Goal: Check status: Check status

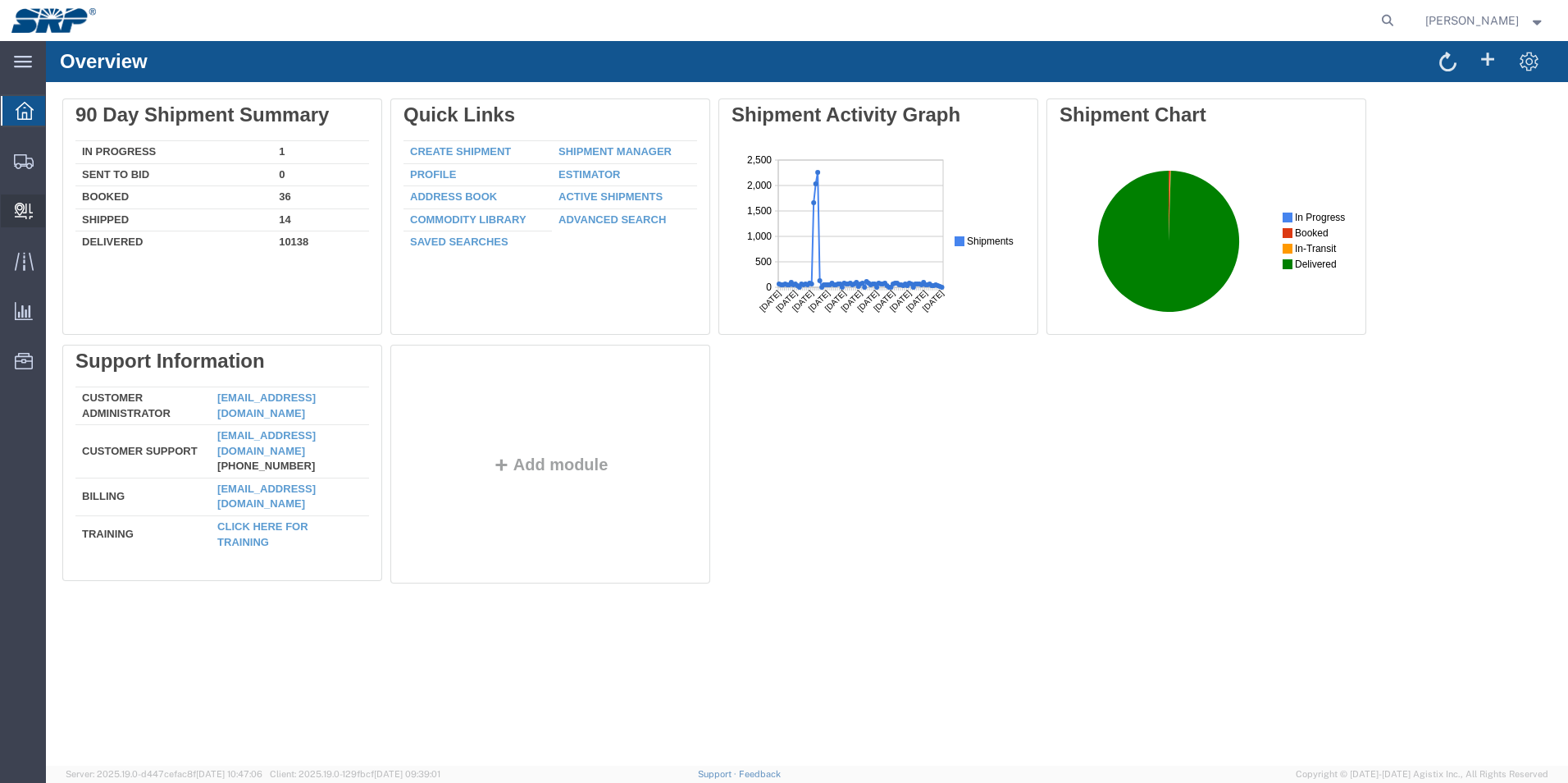
click at [56, 212] on span "Internal Delivery" at bounding box center [51, 211] width 11 height 32
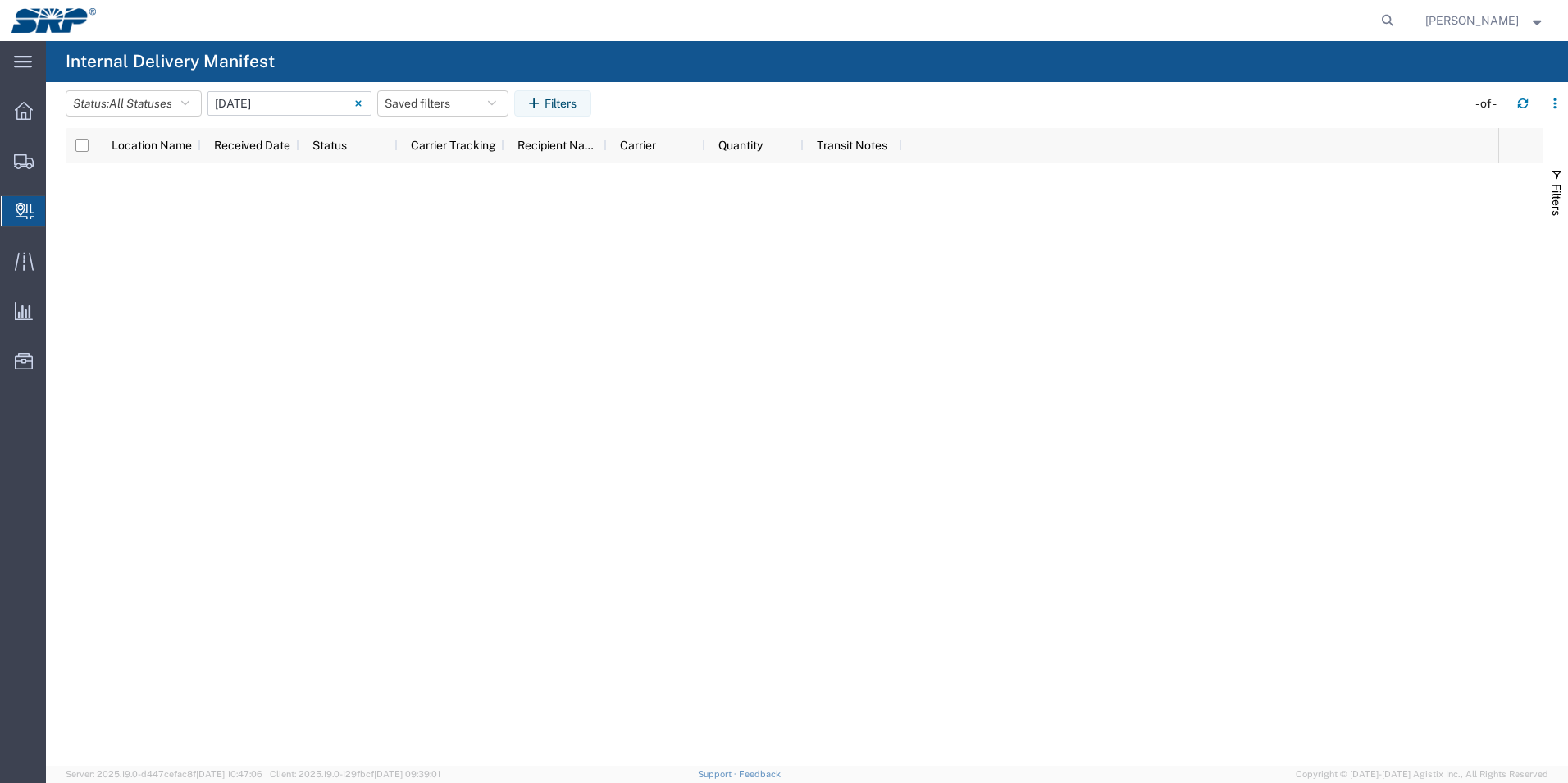
click at [296, 102] on input "[DATE] - [DATE]" at bounding box center [290, 103] width 164 height 25
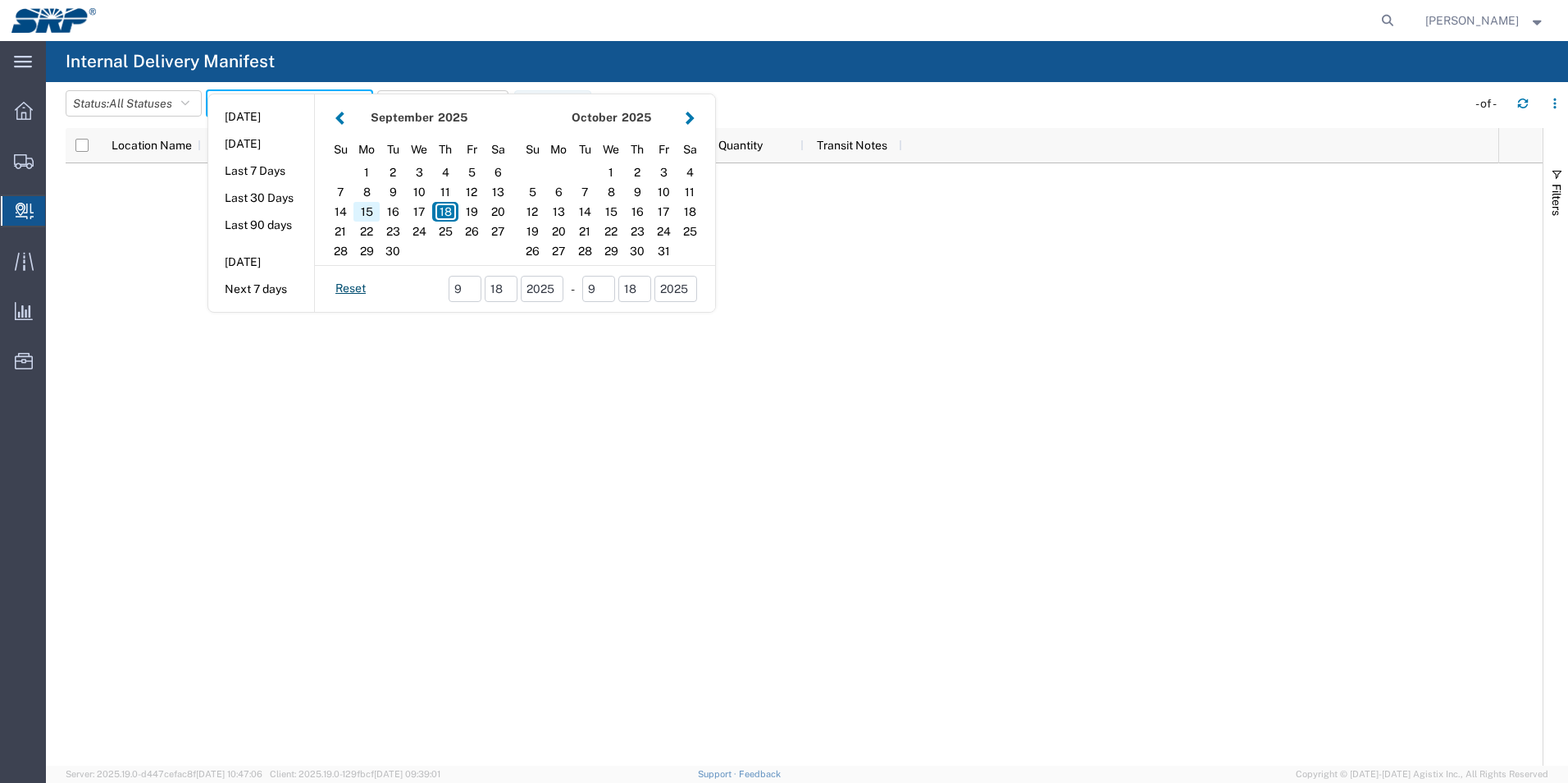
click at [375, 211] on div "15" at bounding box center [367, 212] width 27 height 20
type input "[DATE]"
type input "[DATE] - [DATE]"
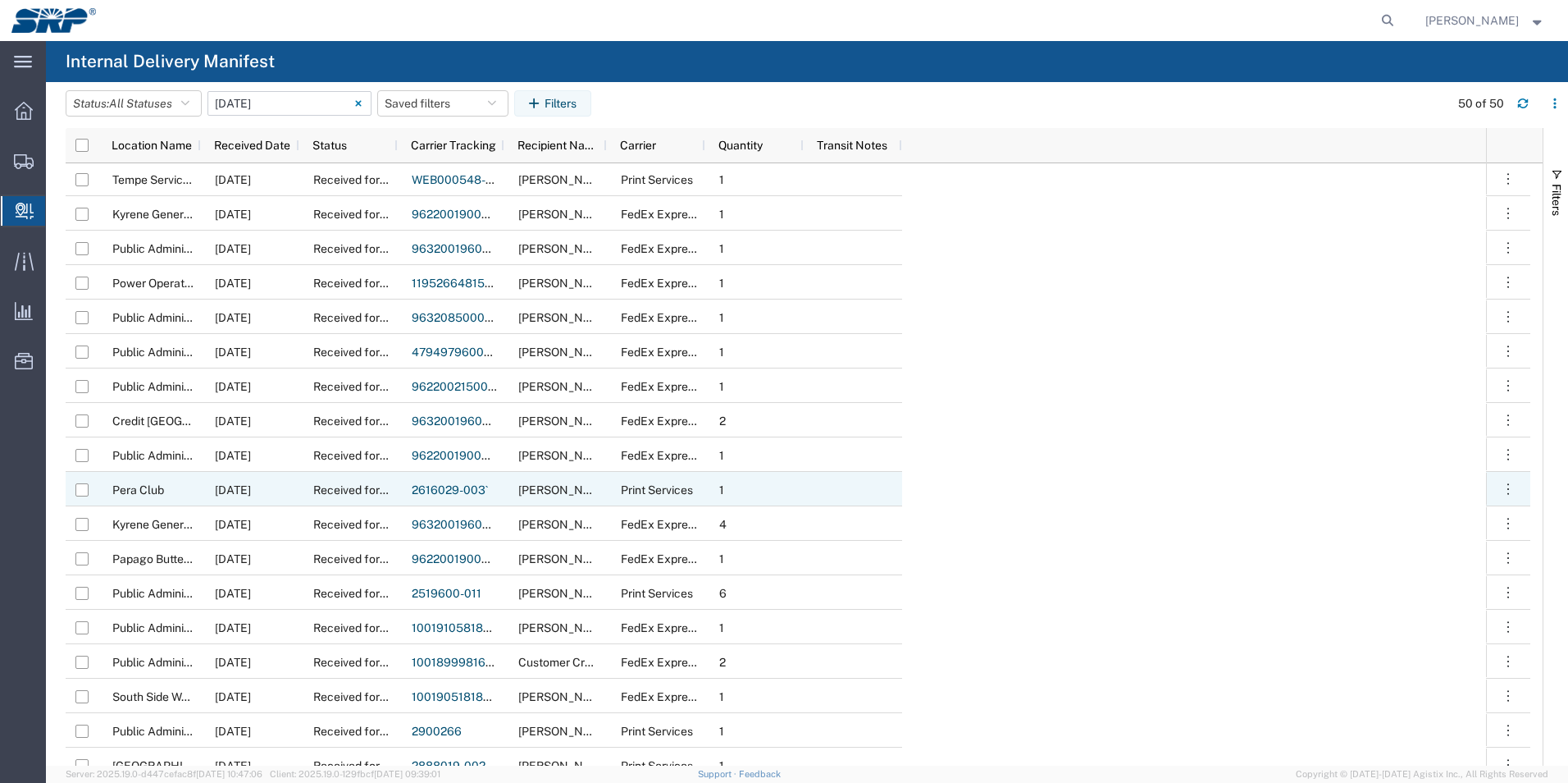
scroll to position [738, 0]
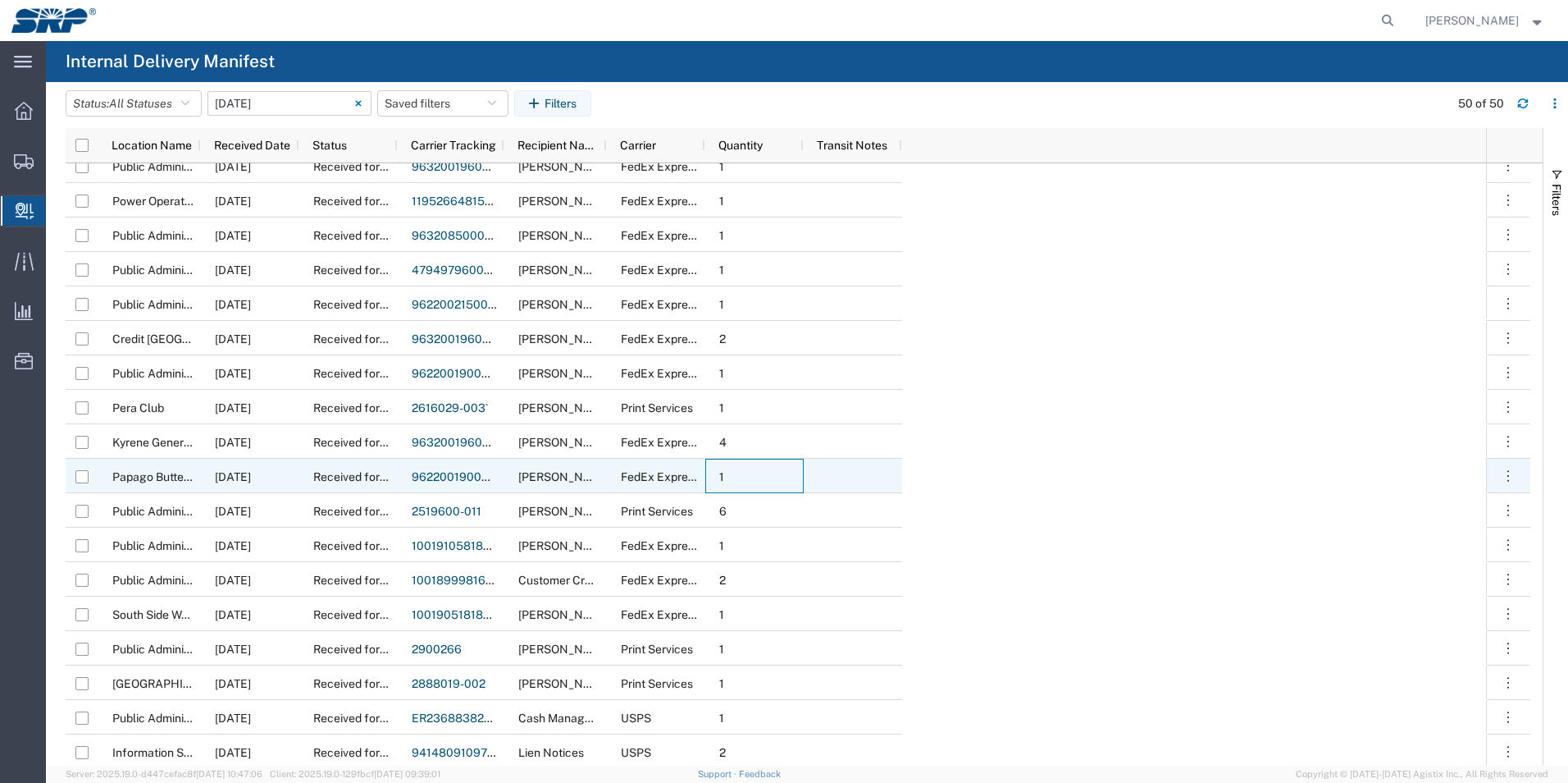
click at [780, 473] on div "1" at bounding box center [754, 476] width 98 height 34
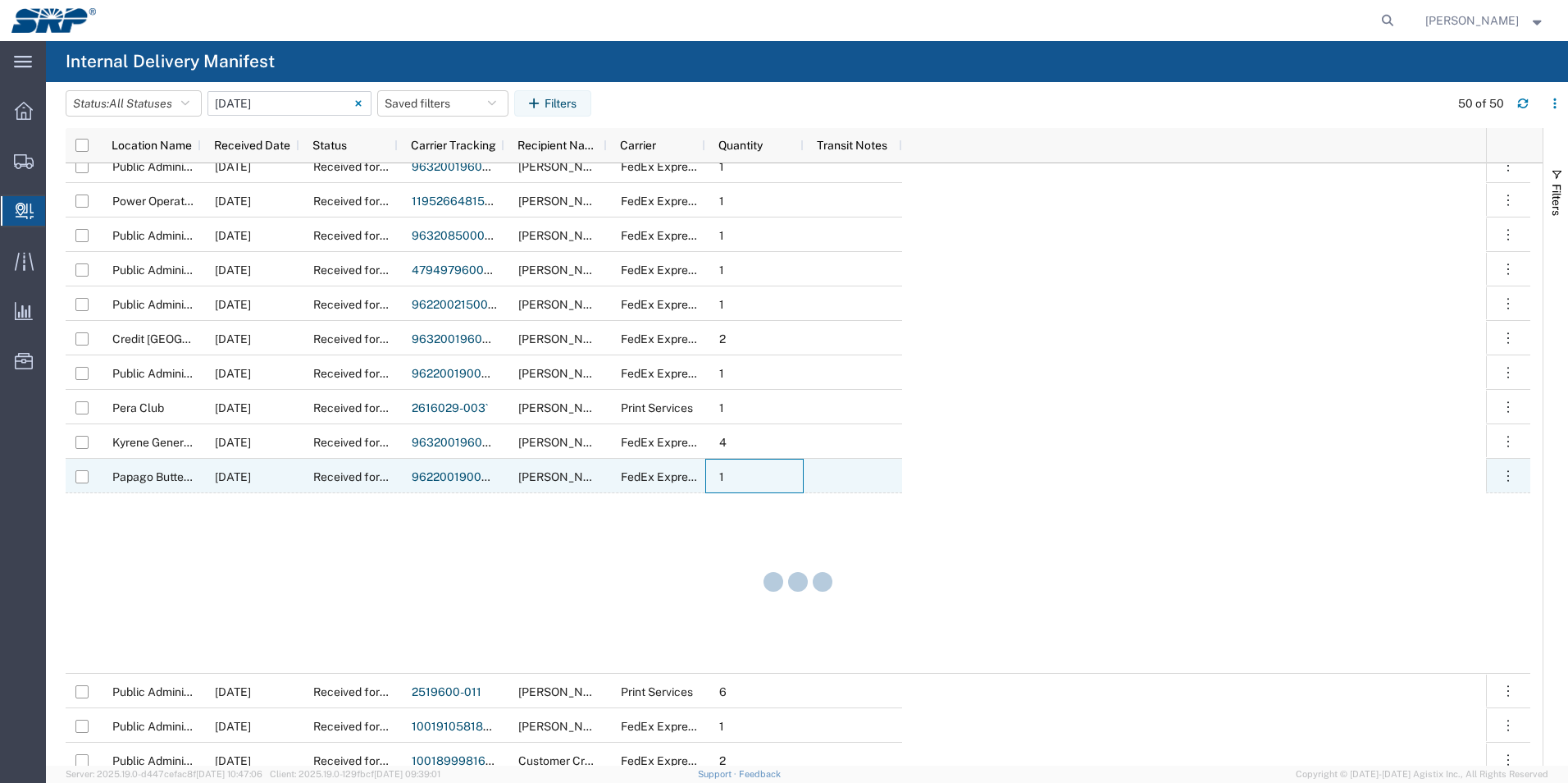
click at [780, 473] on div "1" at bounding box center [754, 476] width 98 height 34
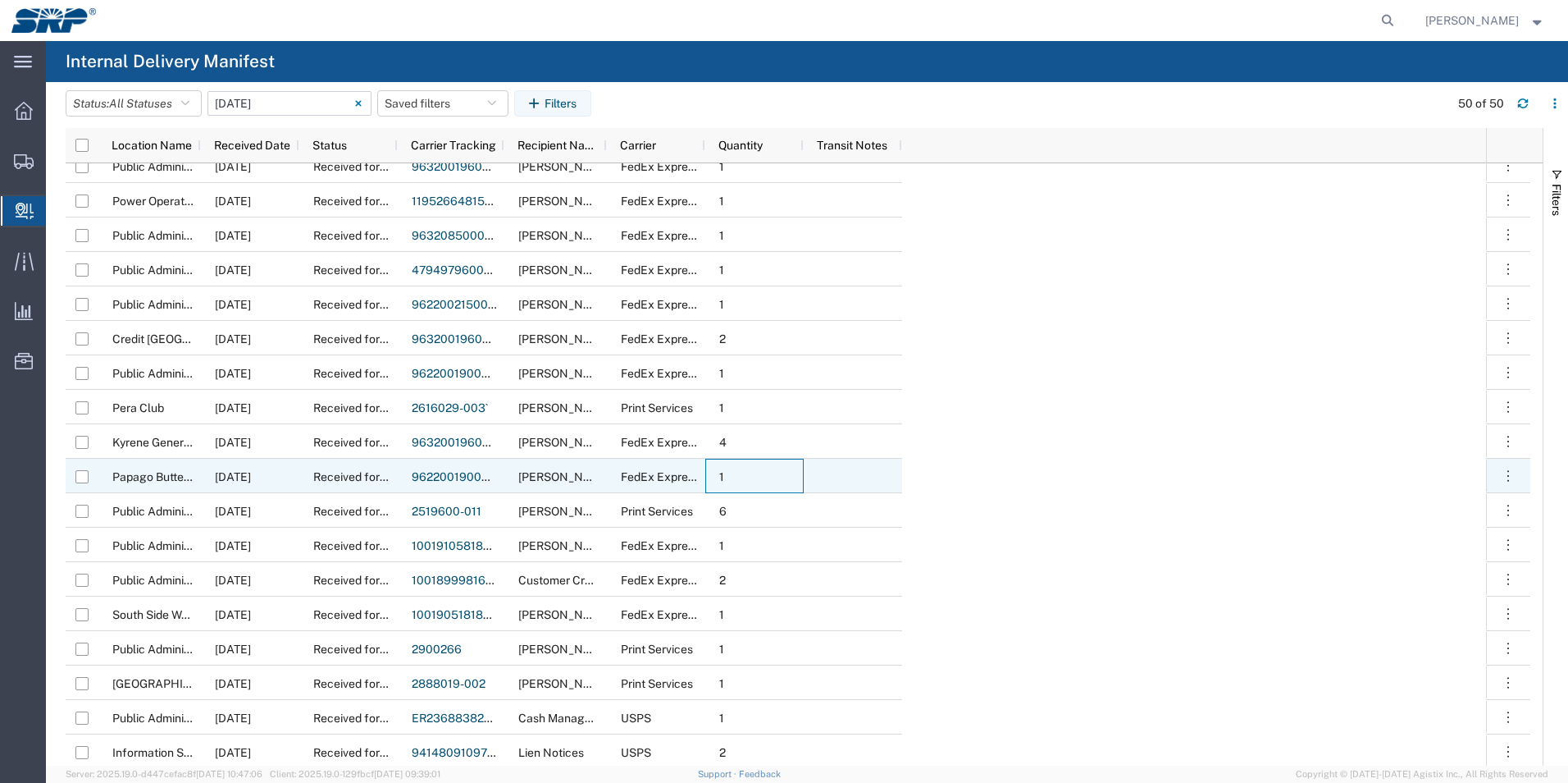
click at [780, 473] on div "1" at bounding box center [754, 476] width 98 height 34
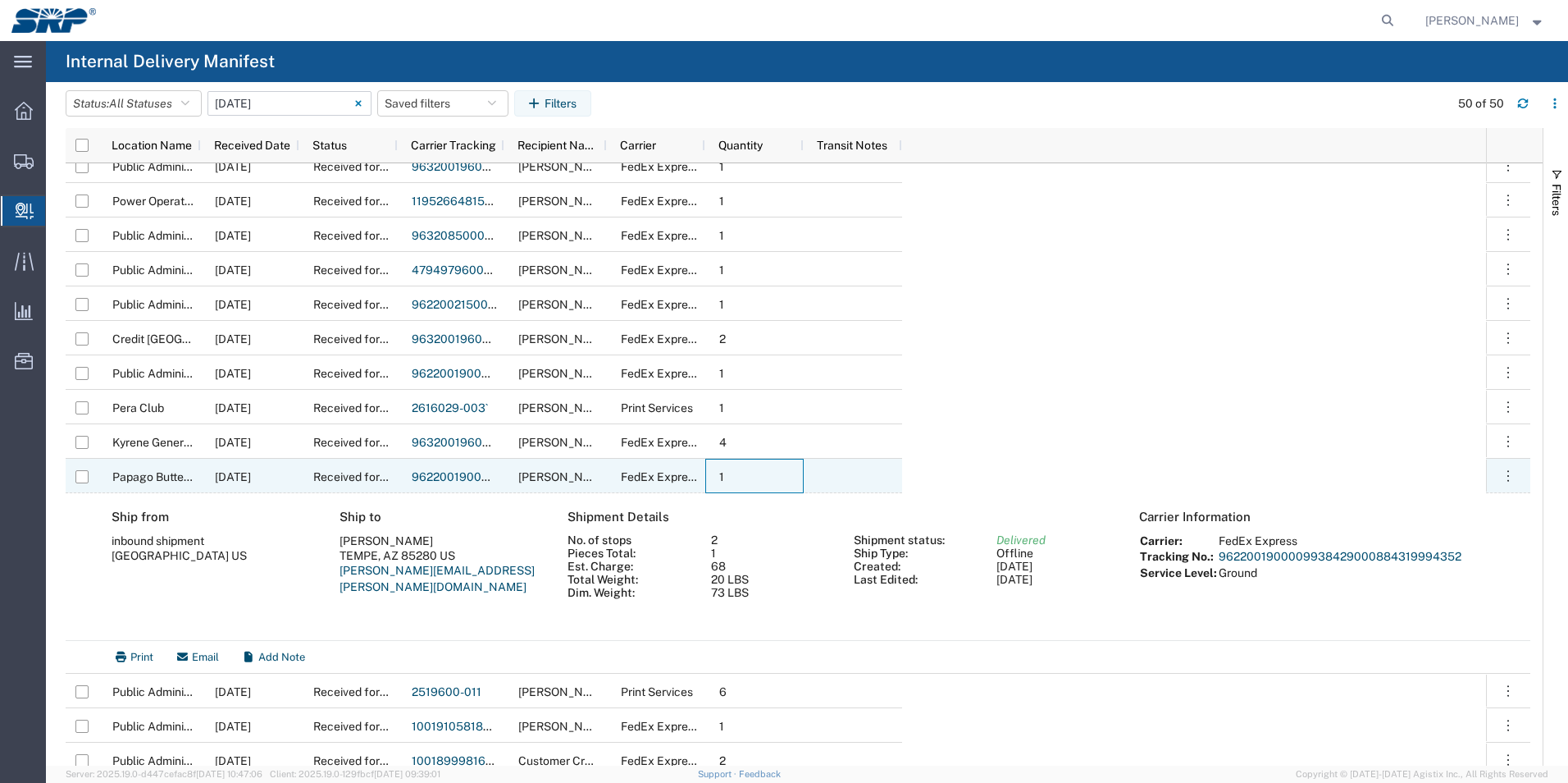
click at [477, 475] on link "9622001900009938429000884319994352" at bounding box center [533, 477] width 243 height 13
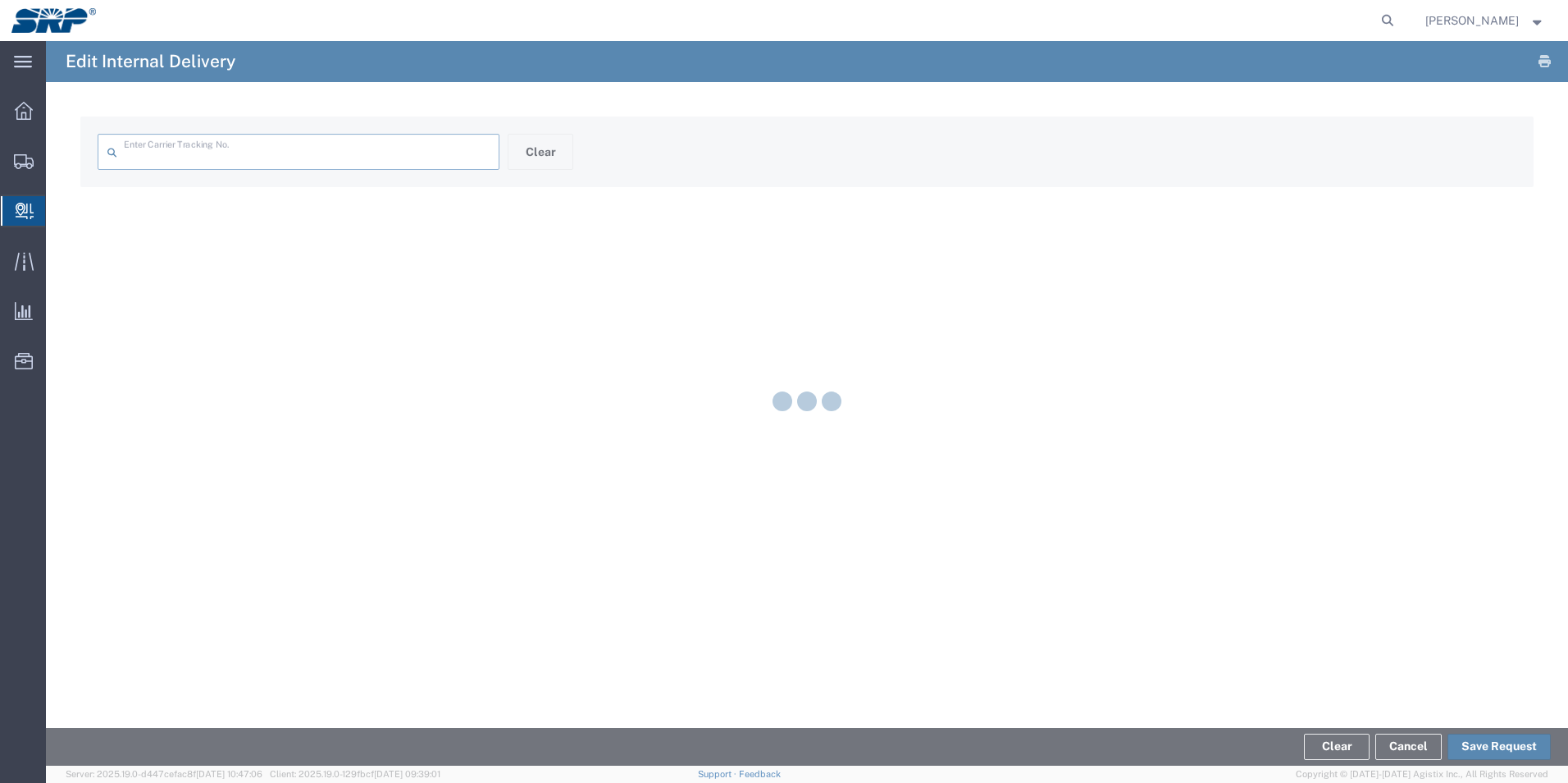
type input "9622001900009938429000884319994352"
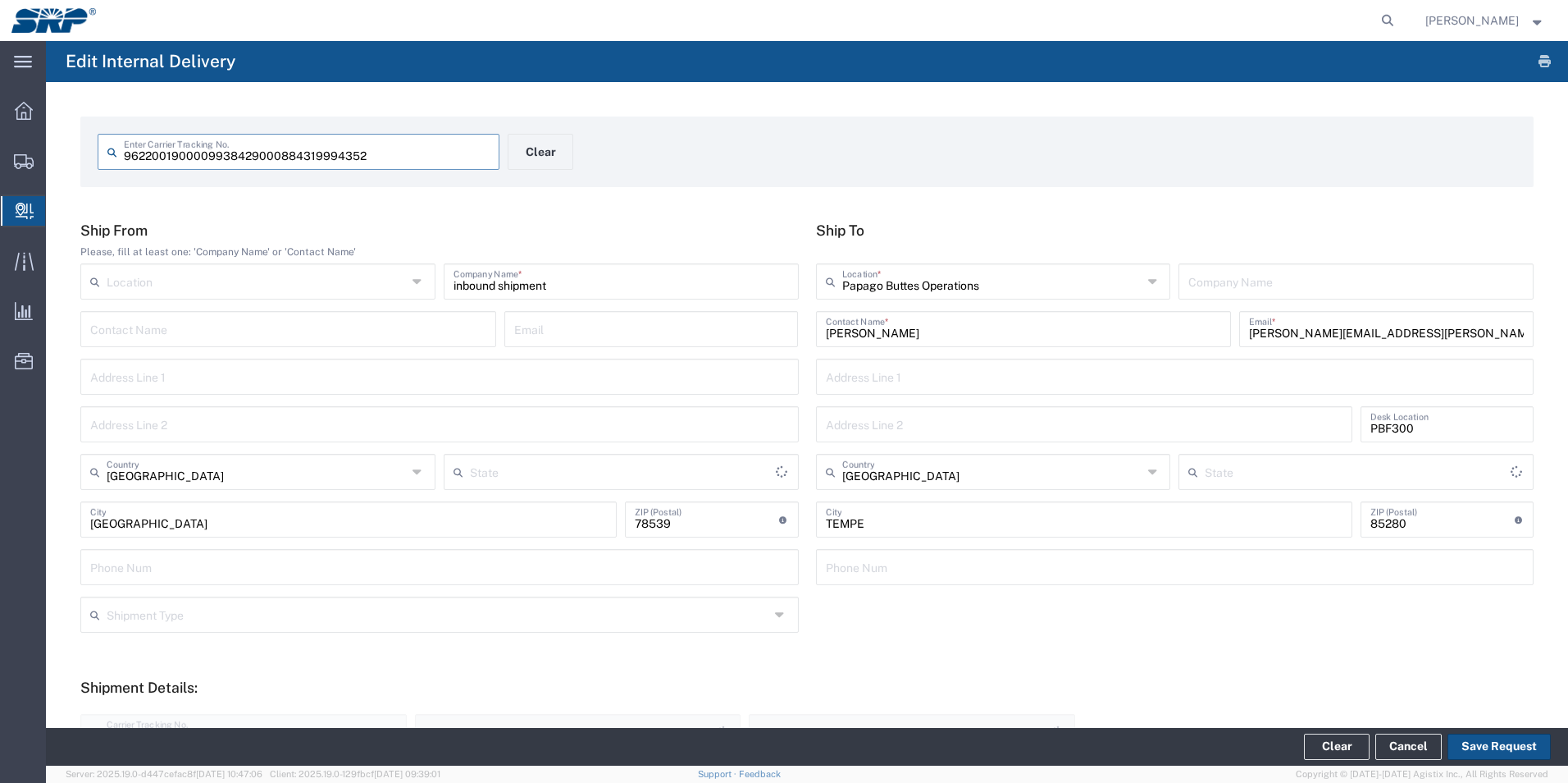
type input "Your Packaging"
type input "[US_STATE]"
type input "Ground"
type input "[US_STATE]"
type input "FedEx Express"
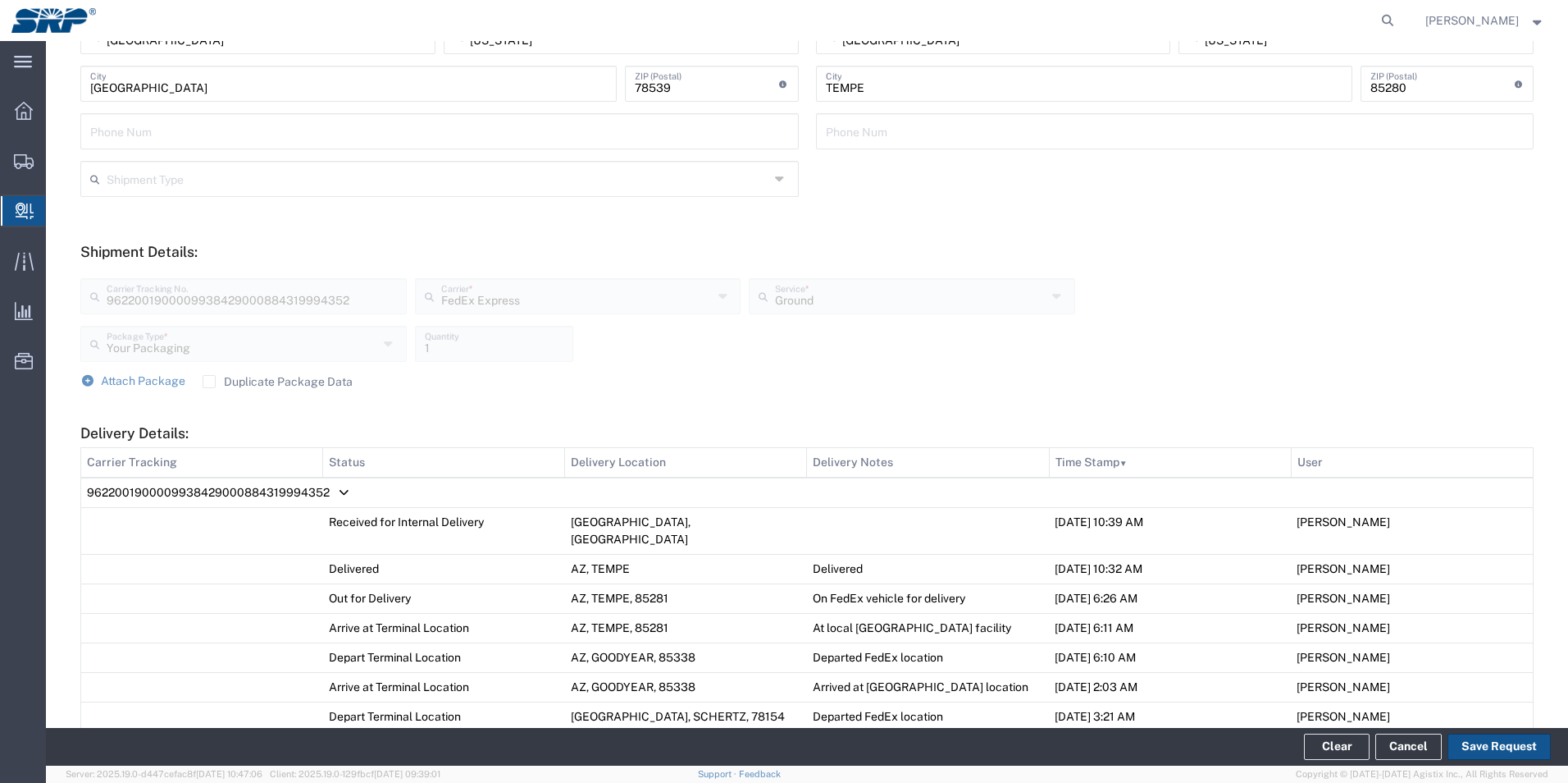
scroll to position [405, 0]
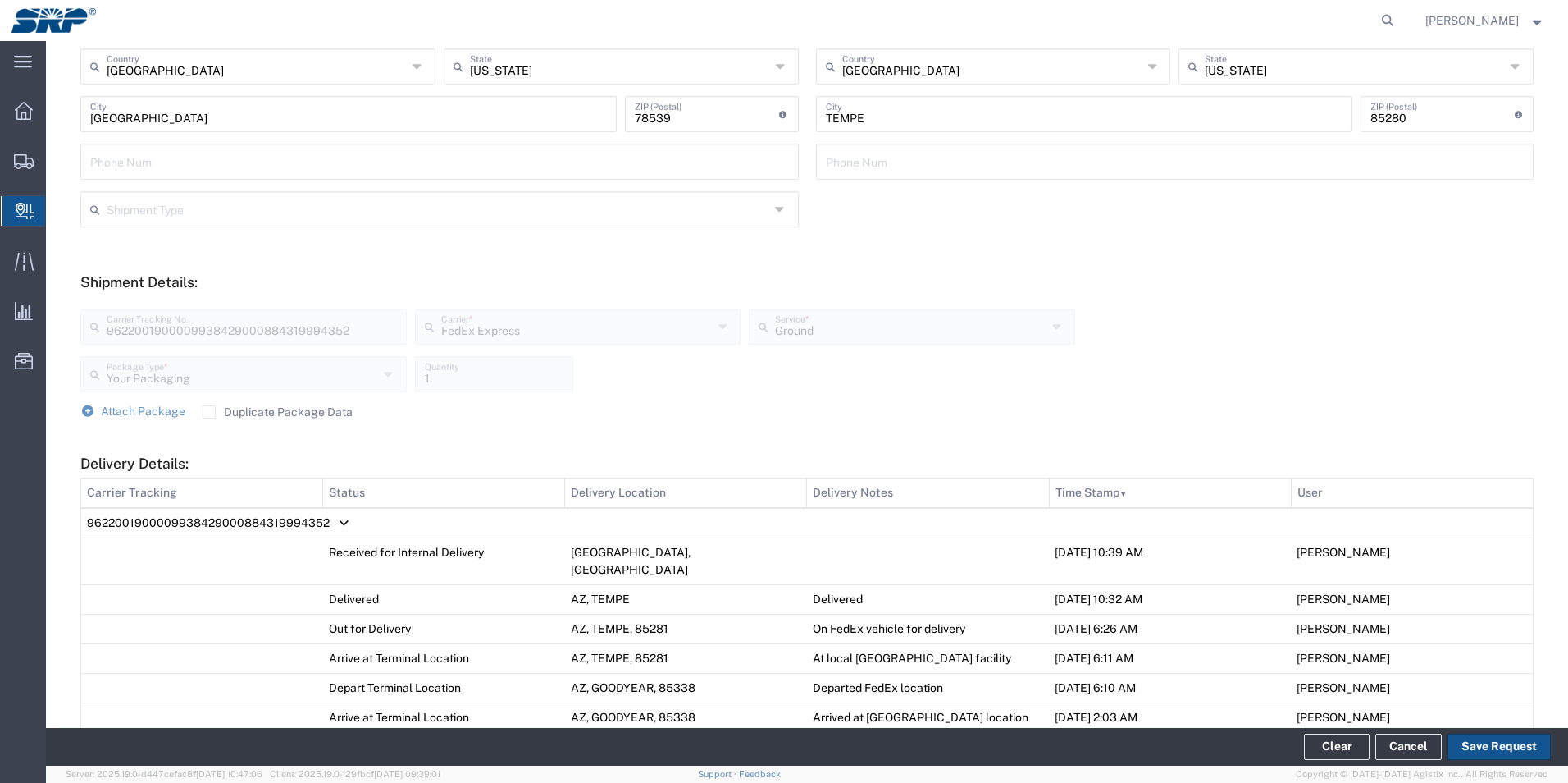
click at [338, 523] on span "Delivery Details:" at bounding box center [343, 523] width 12 height 1
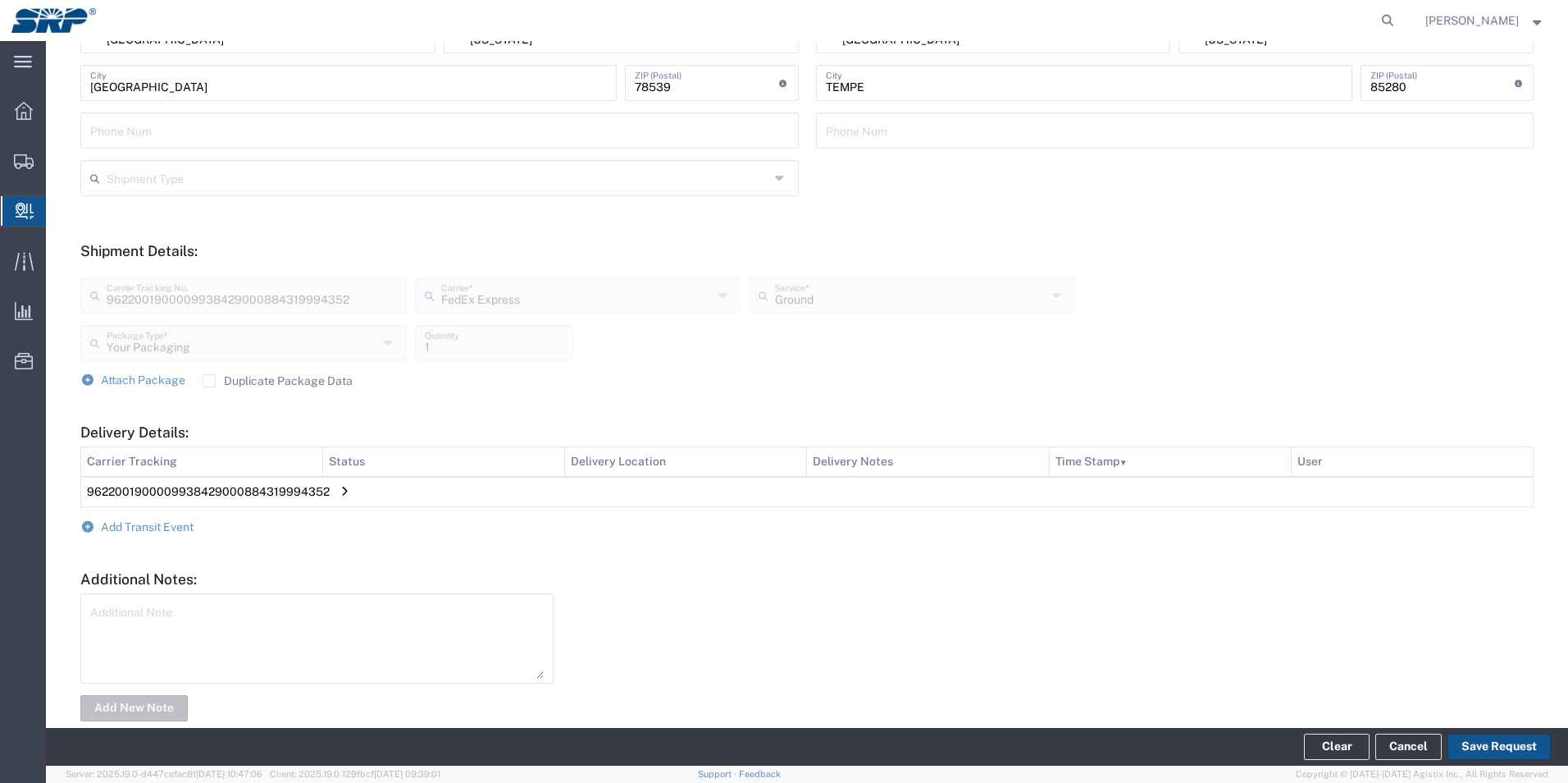
scroll to position [467, 0]
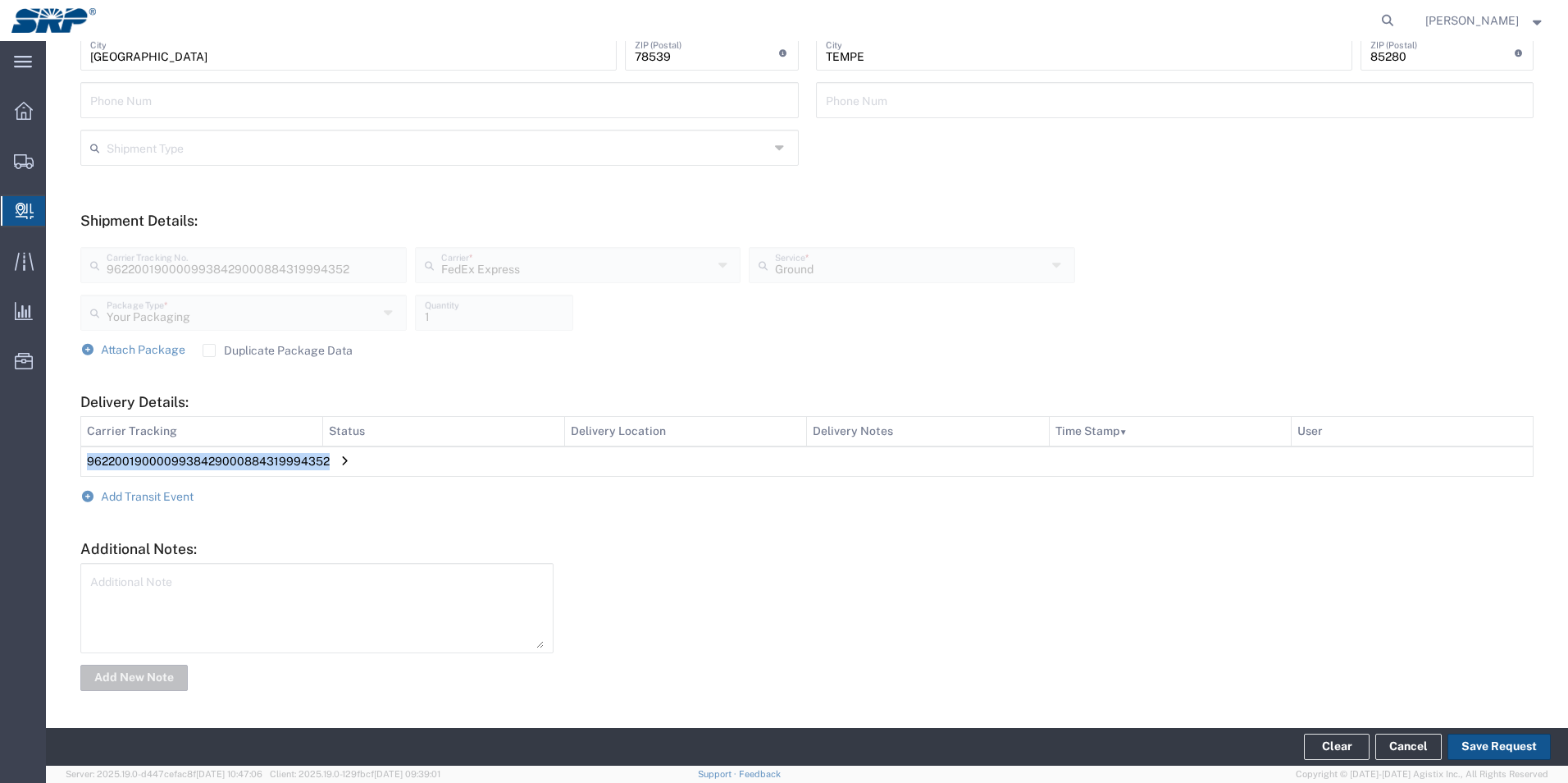
drag, startPoint x: 323, startPoint y: 461, endPoint x: 87, endPoint y: 460, distance: 236.0
click at [87, 460] on td "9622001900009938429000884319994352" at bounding box center [807, 462] width 1453 height 31
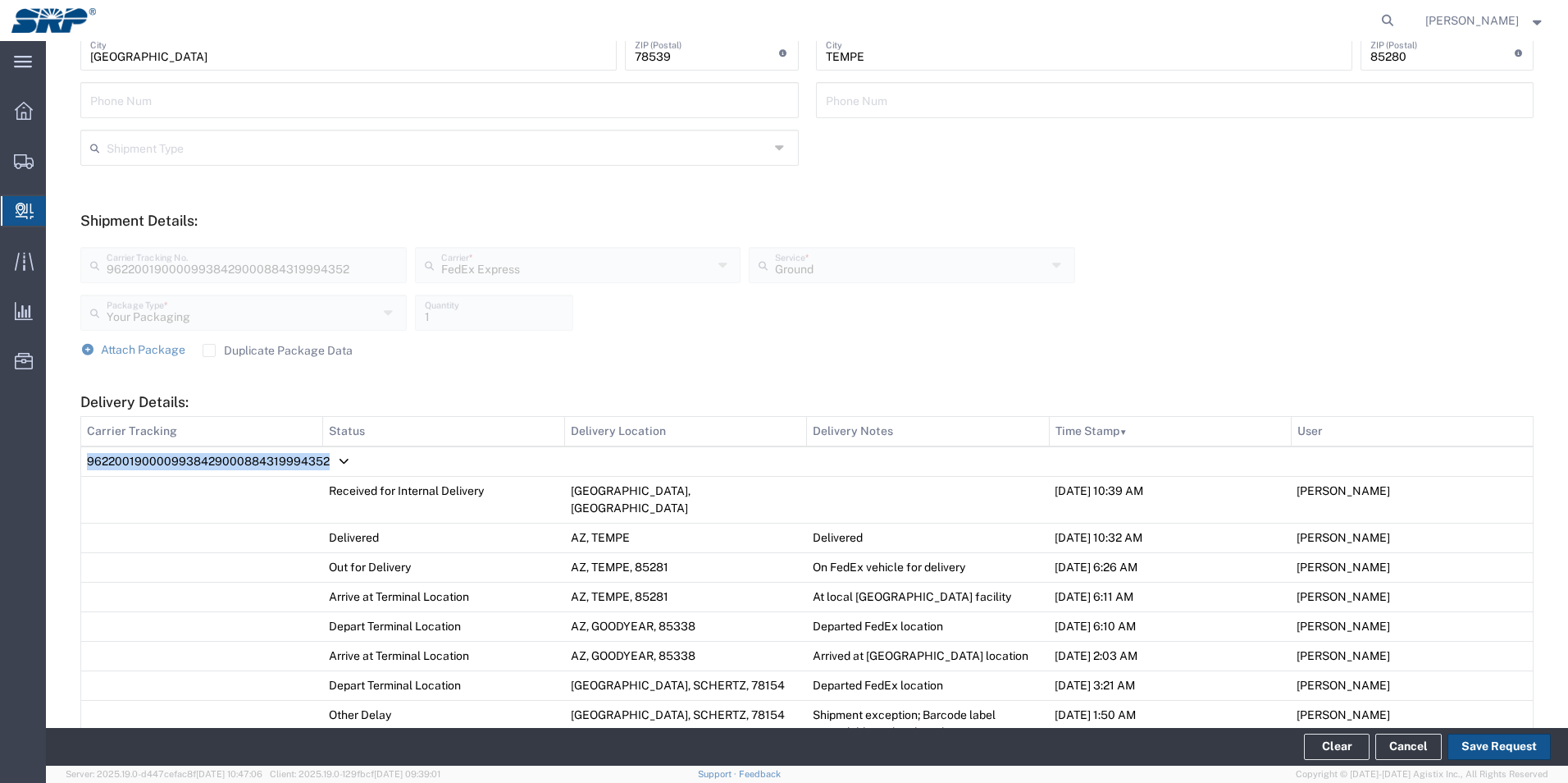
drag, startPoint x: 87, startPoint y: 460, endPoint x: 245, endPoint y: 459, distance: 158.0
copy span "9622001900009938429000884319994352"
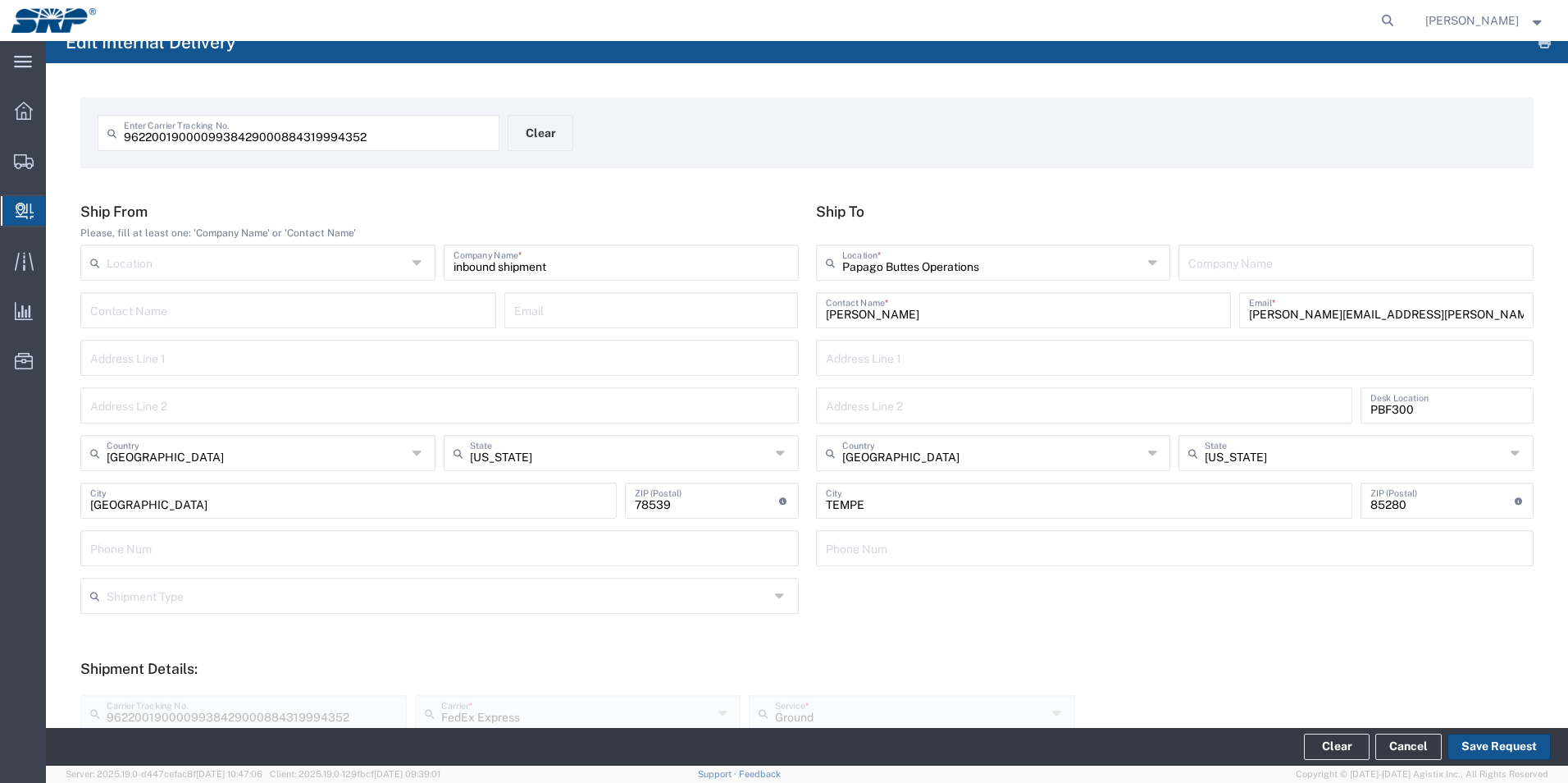
scroll to position [0, 0]
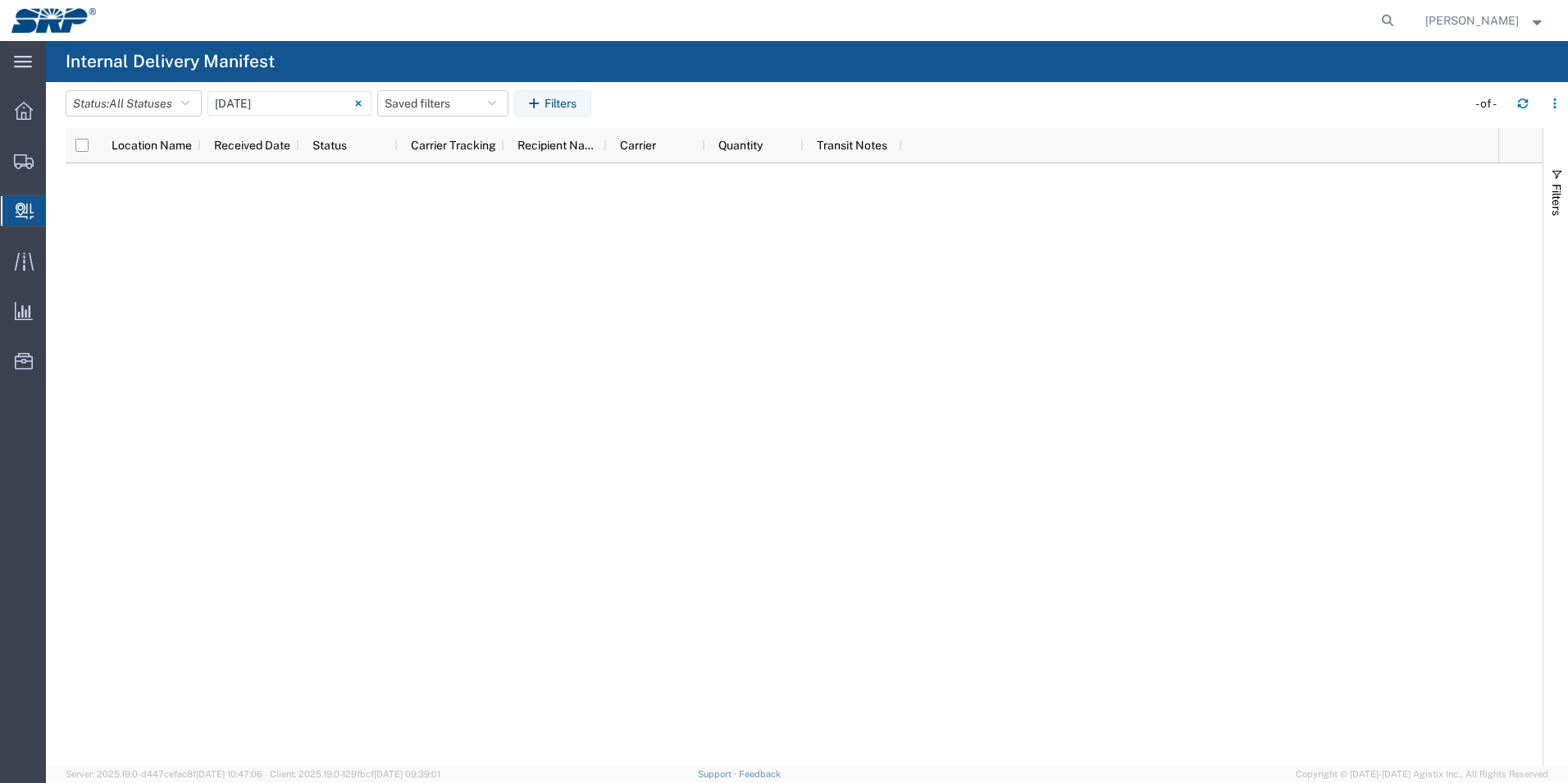
click at [58, 207] on span "Internal Delivery" at bounding box center [51, 211] width 13 height 32
click at [302, 111] on input "[DATE] - [DATE]" at bounding box center [290, 103] width 164 height 25
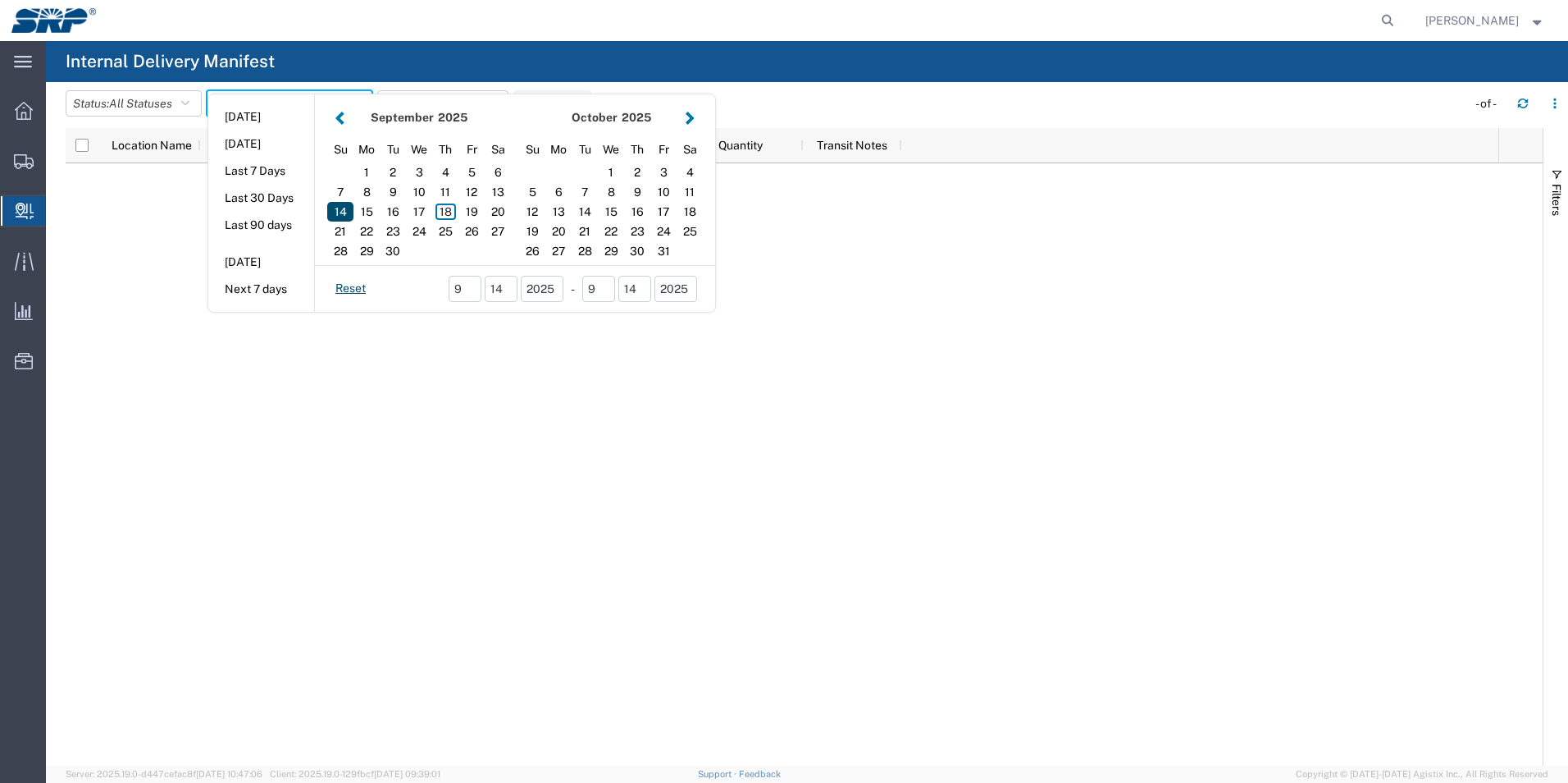
click at [343, 202] on div "14" at bounding box center [340, 212] width 27 height 20
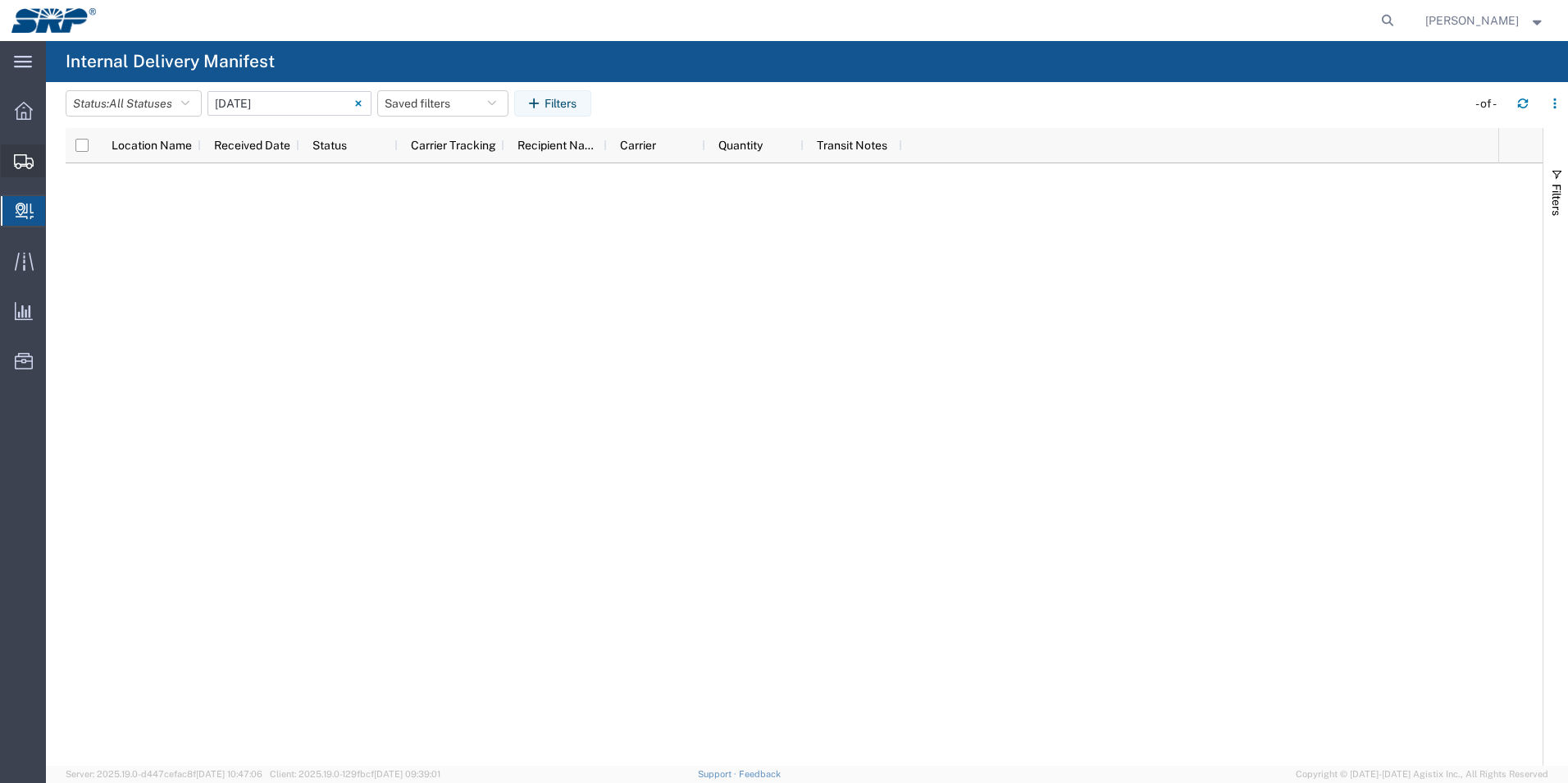
click at [23, 171] on div at bounding box center [24, 160] width 46 height 32
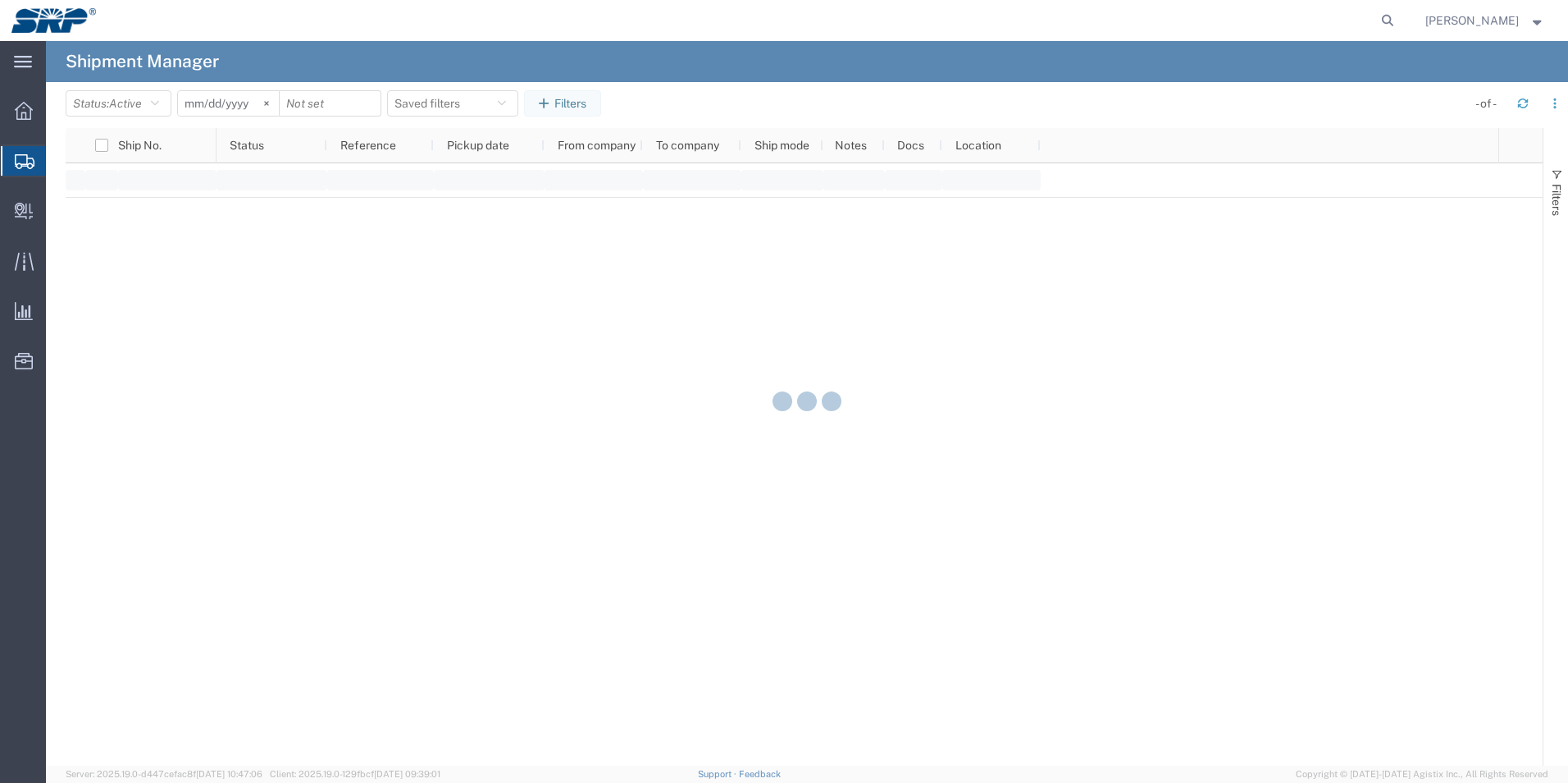
click at [23, 156] on icon at bounding box center [24, 161] width 20 height 14
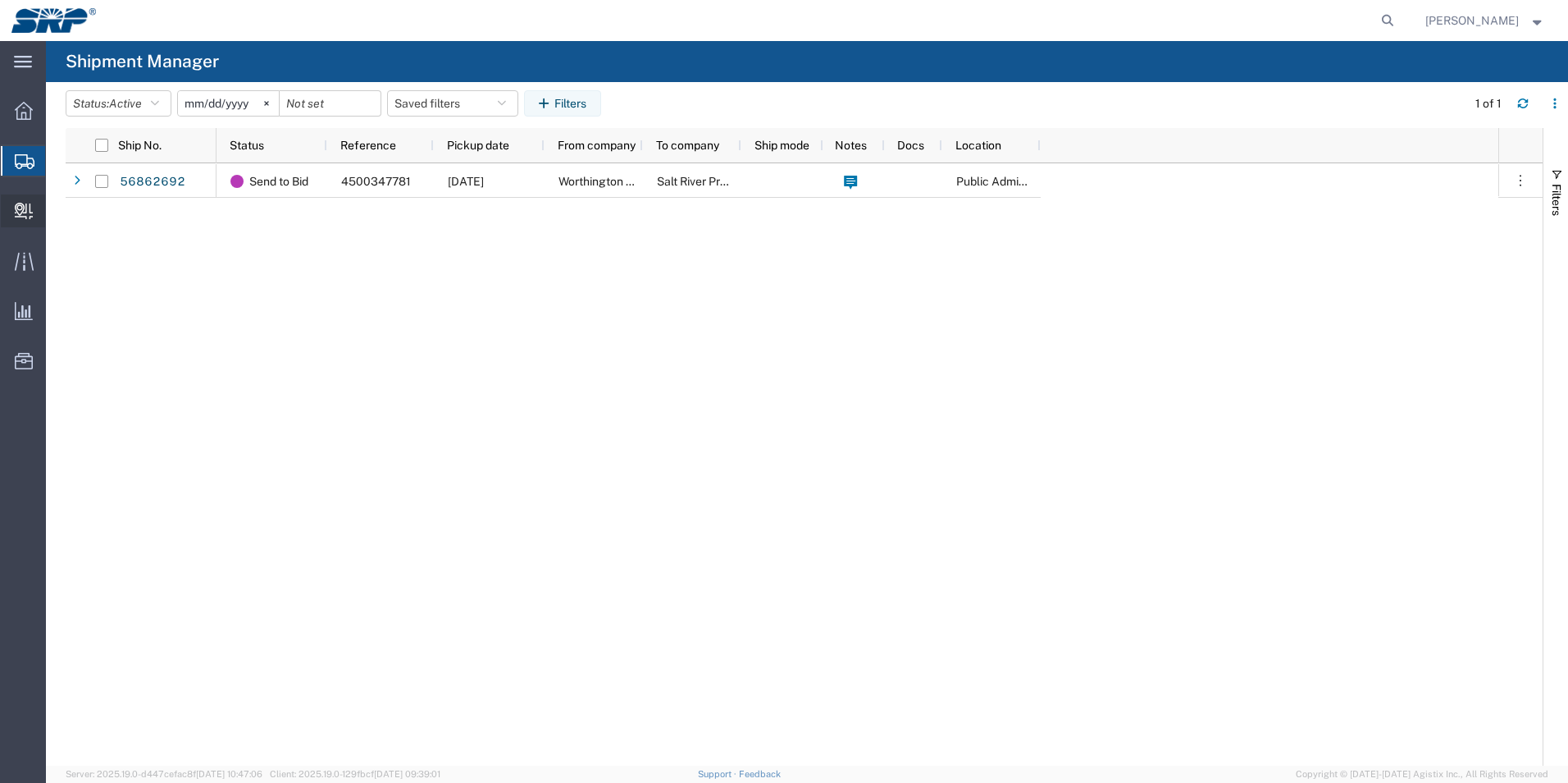
click at [21, 213] on icon at bounding box center [23, 210] width 18 height 16
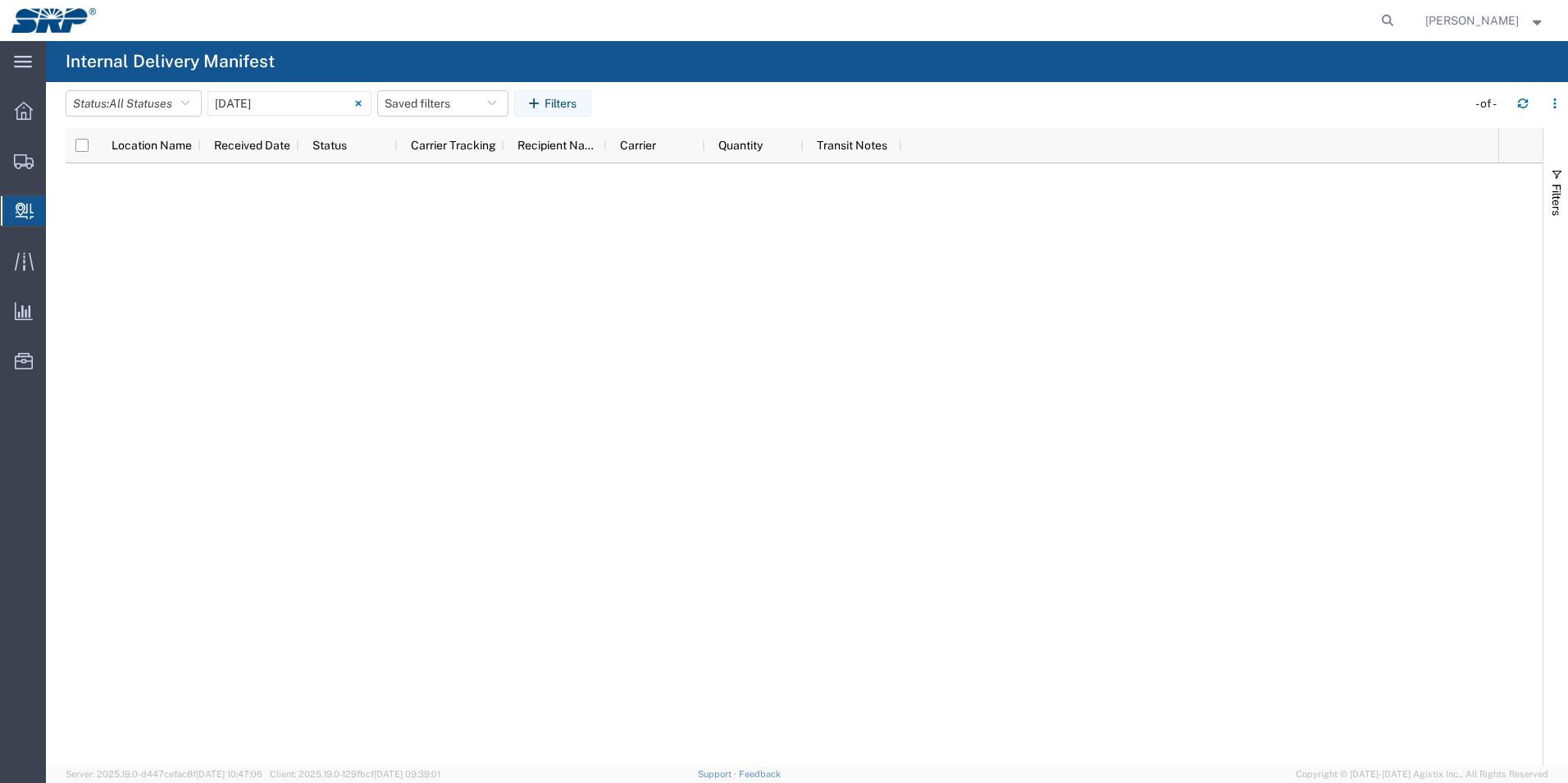
click at [58, 211] on span "Internal Delivery" at bounding box center [51, 211] width 13 height 32
click at [1388, 18] on icon at bounding box center [1388, 20] width 23 height 23
click at [1157, 22] on input "search" at bounding box center [1127, 20] width 499 height 39
paste input "9622001900009938429000884319994352"
type input "9622001900009938429000884319994352"
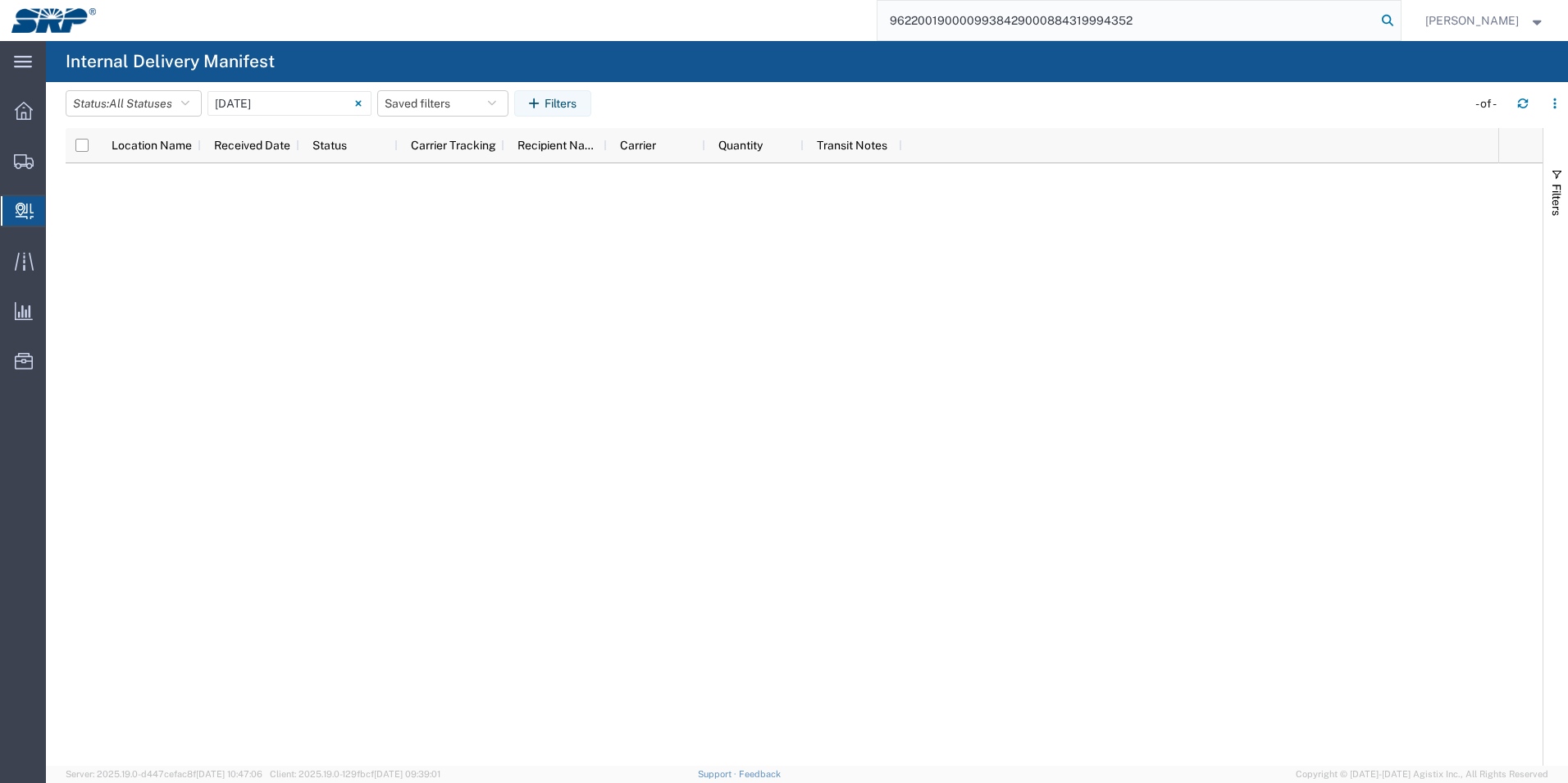
click at [1399, 22] on icon at bounding box center [1388, 20] width 23 height 23
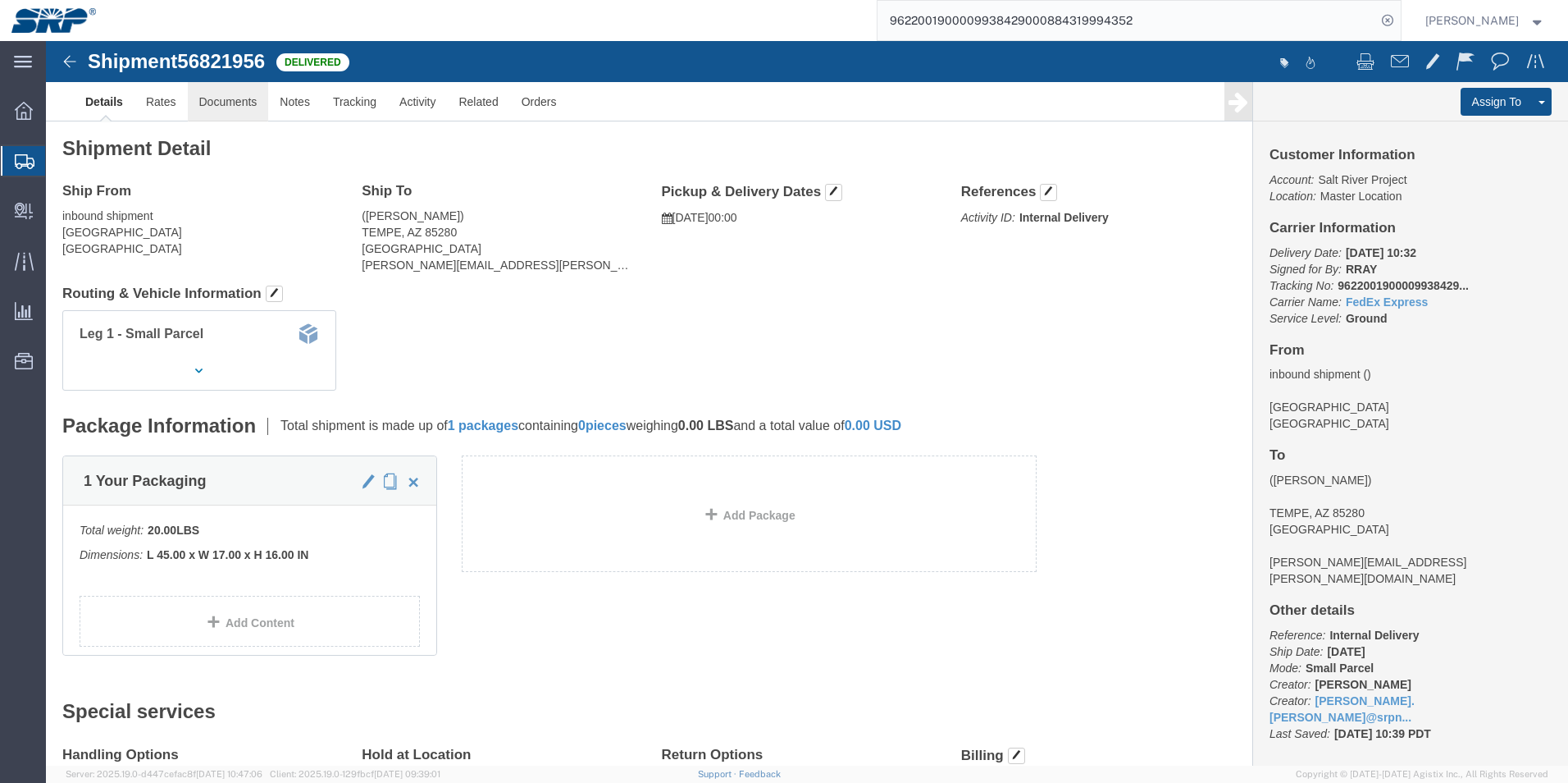
click link "Documents"
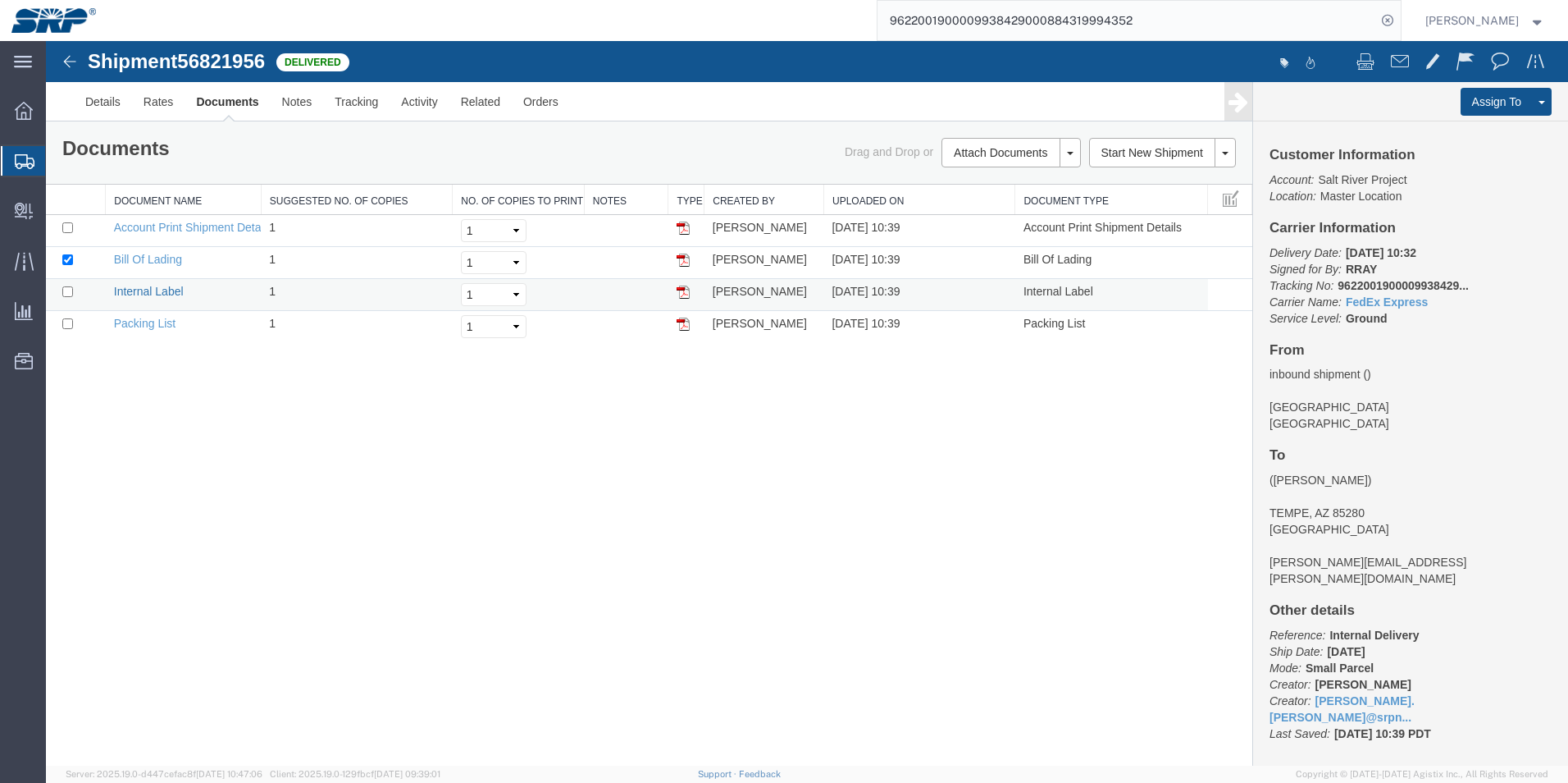
click at [153, 296] on link "Internal Label" at bounding box center [149, 292] width 70 height 13
